Goal: Task Accomplishment & Management: Manage account settings

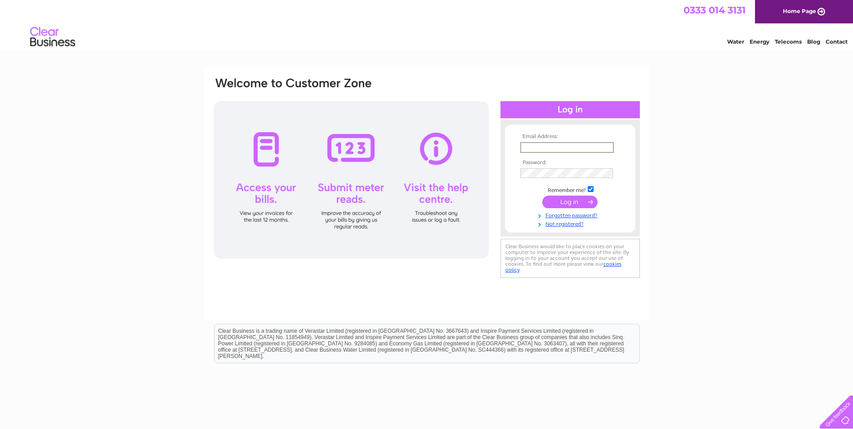
type input "keri@fmaberdeen.com"
click at [543, 196] on input "submit" at bounding box center [570, 202] width 55 height 13
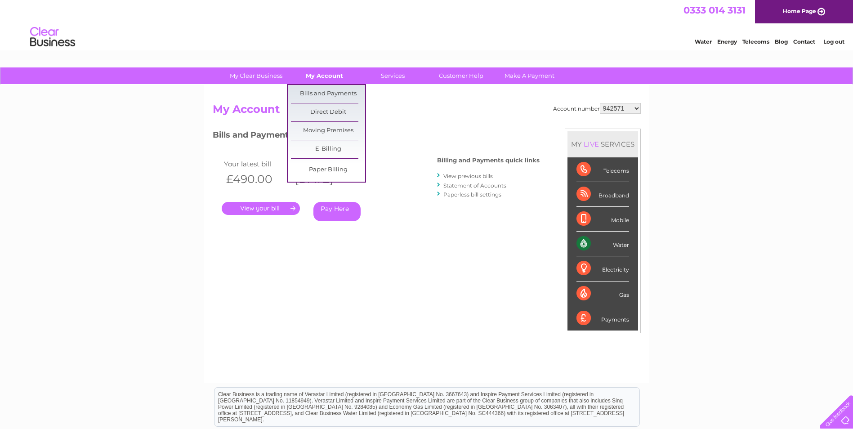
click at [332, 75] on link "My Account" at bounding box center [324, 75] width 74 height 17
click at [328, 94] on link "Bills and Payments" at bounding box center [328, 94] width 74 height 18
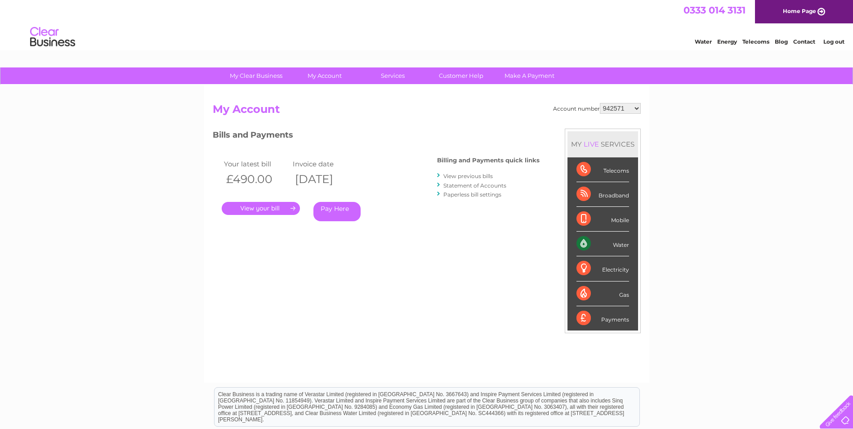
click at [270, 211] on link "." at bounding box center [261, 208] width 78 height 13
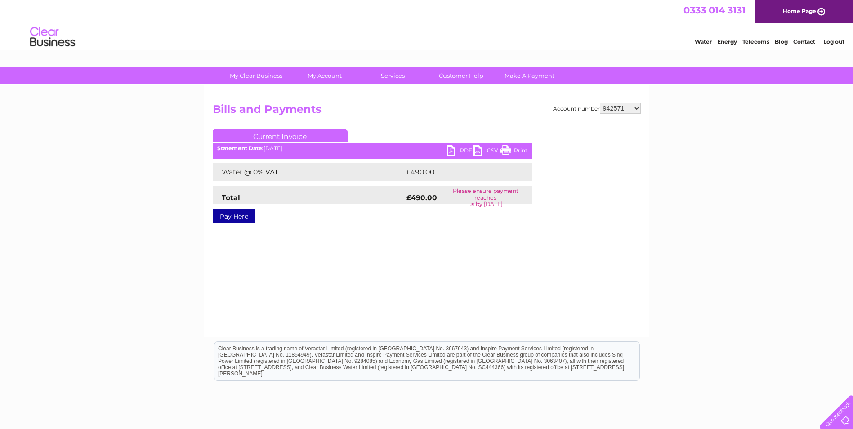
click at [465, 148] on link "PDF" at bounding box center [460, 151] width 27 height 13
drag, startPoint x: 709, startPoint y: 178, endPoint x: 683, endPoint y: 169, distance: 27.2
click at [709, 178] on div "My Clear Business Login Details My Details My Preferences Link Account My Accou…" at bounding box center [426, 278] width 853 height 423
click at [637, 110] on select "942571 942642 942647 942819 943892 946407 949436 970013 977124 30316392" at bounding box center [620, 108] width 41 height 11
select select "942642"
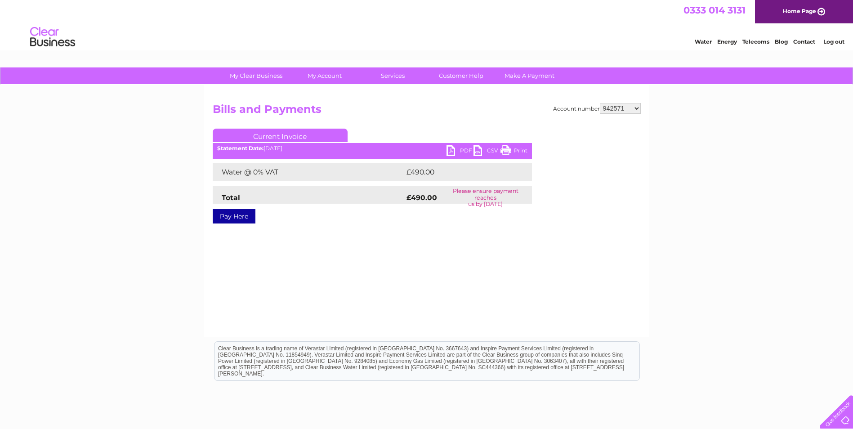
click at [600, 103] on select "942571 942642 942647 942819 943892 946407 949436 970013 977124 30316392" at bounding box center [620, 108] width 41 height 11
click at [463, 151] on link "PDF" at bounding box center [460, 151] width 27 height 13
click at [634, 108] on select "942571 942642 942647 942819 943892 946407 949436 970013 977124 30316392" at bounding box center [620, 108] width 41 height 11
select select "942647"
click at [600, 103] on select "942571 942642 942647 942819 943892 946407 949436 970013 977124 30316392" at bounding box center [620, 108] width 41 height 11
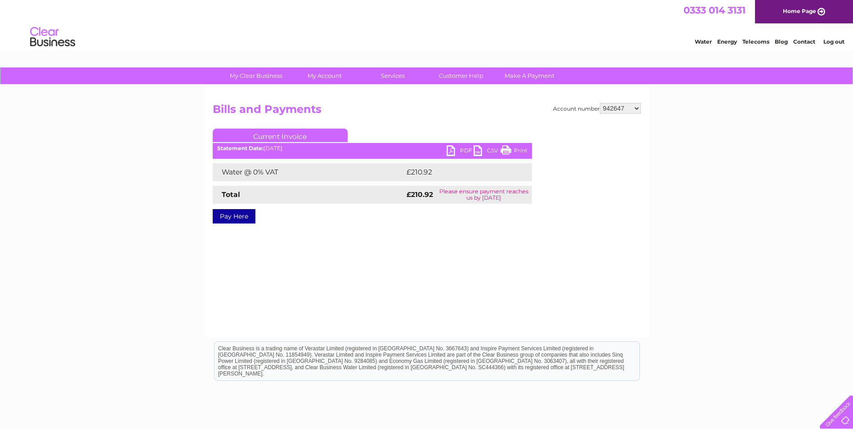
click at [464, 149] on link "PDF" at bounding box center [460, 151] width 27 height 13
click at [638, 107] on select "942571 942642 942647 942819 943892 946407 949436 970013 977124 30316392" at bounding box center [620, 108] width 41 height 11
select select "942819"
click at [600, 103] on select "942571 942642 942647 942819 943892 946407 949436 970013 977124 30316392" at bounding box center [620, 108] width 41 height 11
click at [463, 148] on link "PDF" at bounding box center [460, 151] width 27 height 13
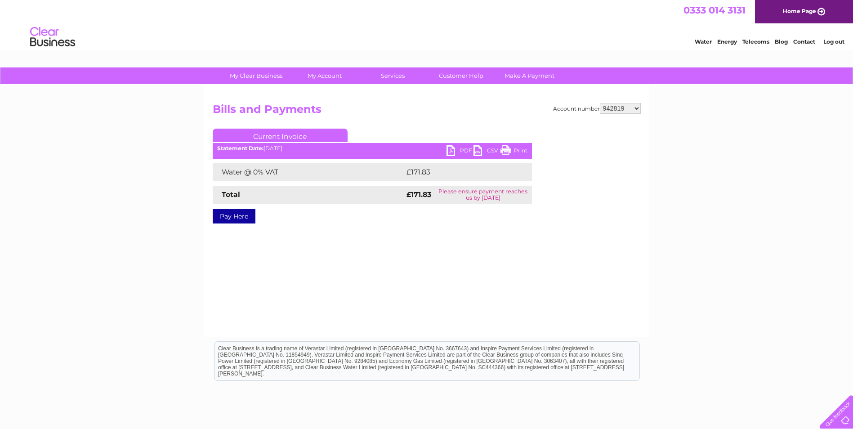
drag, startPoint x: 646, startPoint y: 273, endPoint x: 645, endPoint y: 202, distance: 70.2
click at [646, 266] on div "Account number 942571 942642 942647 942819 943892 946407 949436 970013 977124 3…" at bounding box center [426, 211] width 445 height 252
click at [639, 108] on select "942571 942642 942647 942819 943892 946407 949436 970013 977124 30316392" at bounding box center [620, 108] width 41 height 11
select select "943892"
click at [600, 103] on select "942571 942642 942647 942819 943892 946407 949436 970013 977124 30316392" at bounding box center [620, 108] width 41 height 11
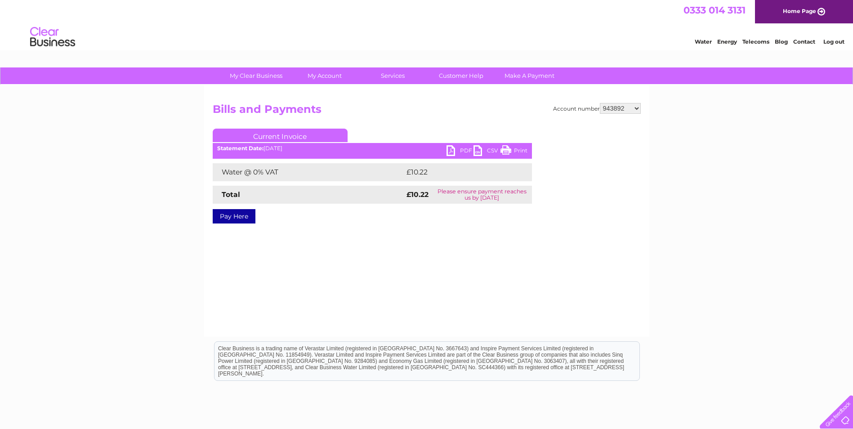
click at [459, 148] on link "PDF" at bounding box center [460, 151] width 27 height 13
click at [638, 107] on select "942571 942642 942647 942819 943892 946407 949436 970013 977124 30316392" at bounding box center [620, 108] width 41 height 11
select select "946407"
click at [600, 103] on select "942571 942642 942647 942819 943892 946407 949436 970013 977124 30316392" at bounding box center [620, 108] width 41 height 11
click at [466, 150] on link "PDF" at bounding box center [460, 151] width 27 height 13
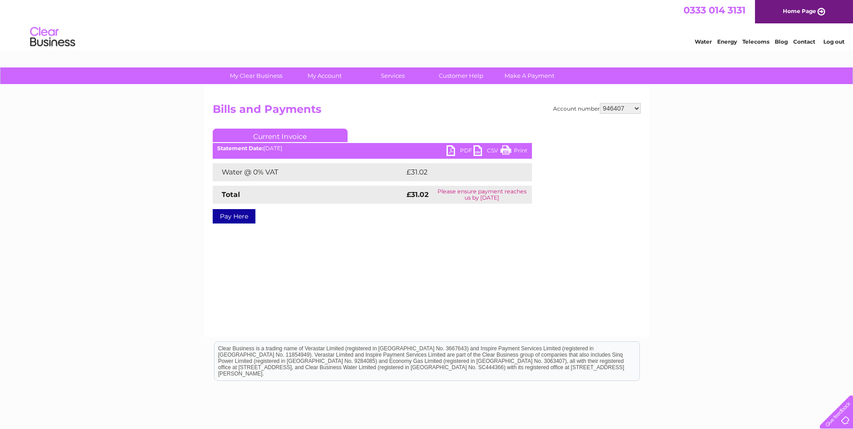
click at [639, 108] on select "942571 942642 942647 942819 943892 946407 949436 970013 977124 30316392" at bounding box center [620, 108] width 41 height 11
select select "949436"
click at [600, 103] on select "942571 942642 942647 942819 943892 946407 949436 970013 977124 30316392" at bounding box center [620, 108] width 41 height 11
click at [465, 151] on link "PDF" at bounding box center [460, 151] width 27 height 13
drag, startPoint x: 735, startPoint y: 203, endPoint x: 691, endPoint y: 148, distance: 70.1
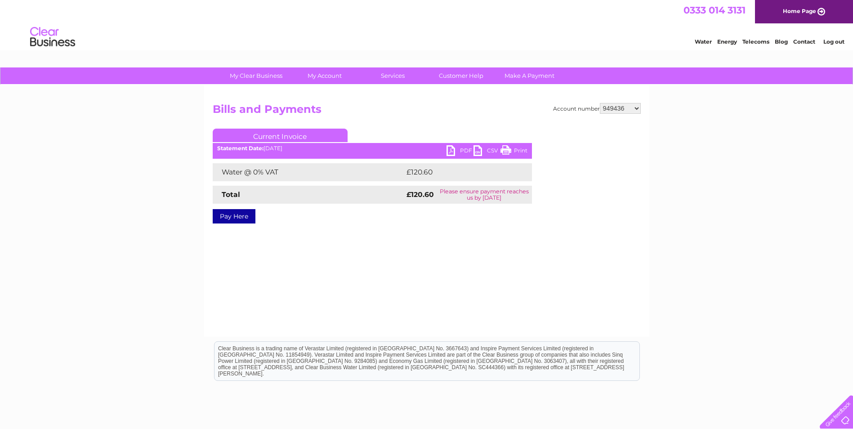
click at [734, 202] on div "My Clear Business Login Details My Details My Preferences Link Account My Accou…" at bounding box center [426, 278] width 853 height 423
click at [637, 106] on select "942571 942642 942647 942819 943892 946407 949436 970013 977124 30316392" at bounding box center [620, 108] width 41 height 11
select select "970013"
click at [600, 103] on select "942571 942642 942647 942819 943892 946407 949436 970013 977124 30316392" at bounding box center [620, 108] width 41 height 11
click at [463, 148] on link "PDF" at bounding box center [460, 151] width 27 height 13
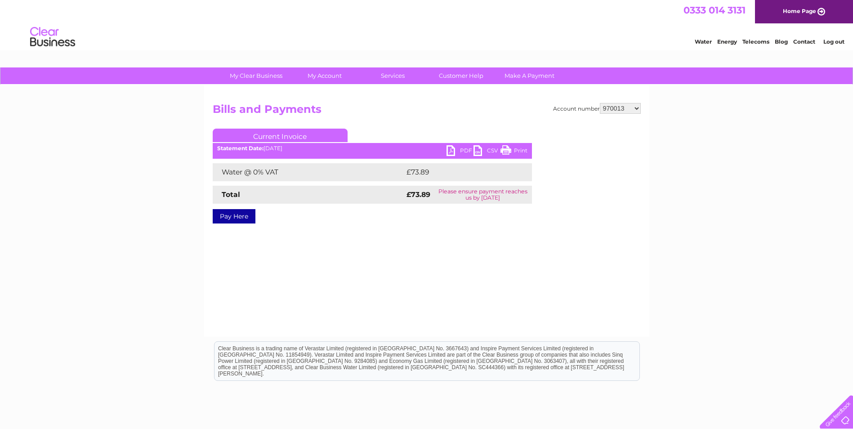
drag, startPoint x: 596, startPoint y: 293, endPoint x: 595, endPoint y: 273, distance: 19.8
click at [595, 290] on div "Account number 942571 942642 942647 942819 943892 946407 949436 970013 977124 3…" at bounding box center [426, 211] width 445 height 252
click at [637, 109] on select "942571 942642 942647 942819 943892 946407 949436 970013 977124 30316392" at bounding box center [620, 108] width 41 height 11
select select "30316392"
click at [600, 103] on select "942571 942642 942647 942819 943892 946407 949436 970013 977124 30316392" at bounding box center [620, 108] width 41 height 11
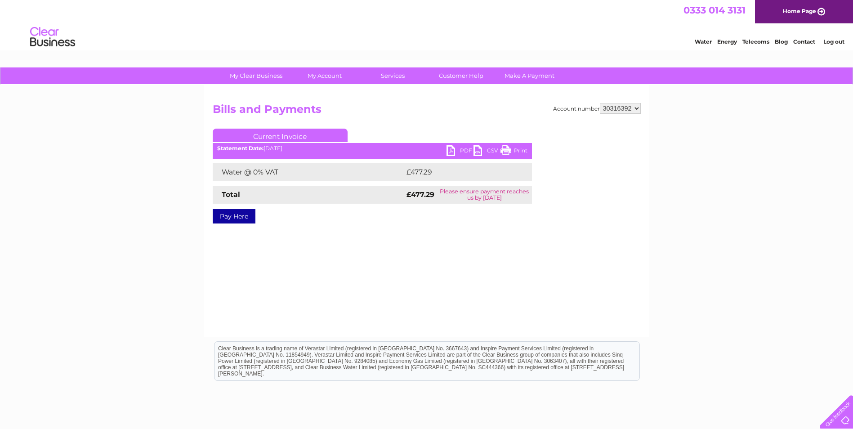
click at [466, 149] on link "PDF" at bounding box center [460, 151] width 27 height 13
click at [830, 42] on link "Log out" at bounding box center [834, 41] width 21 height 7
